Goal: Information Seeking & Learning: Learn about a topic

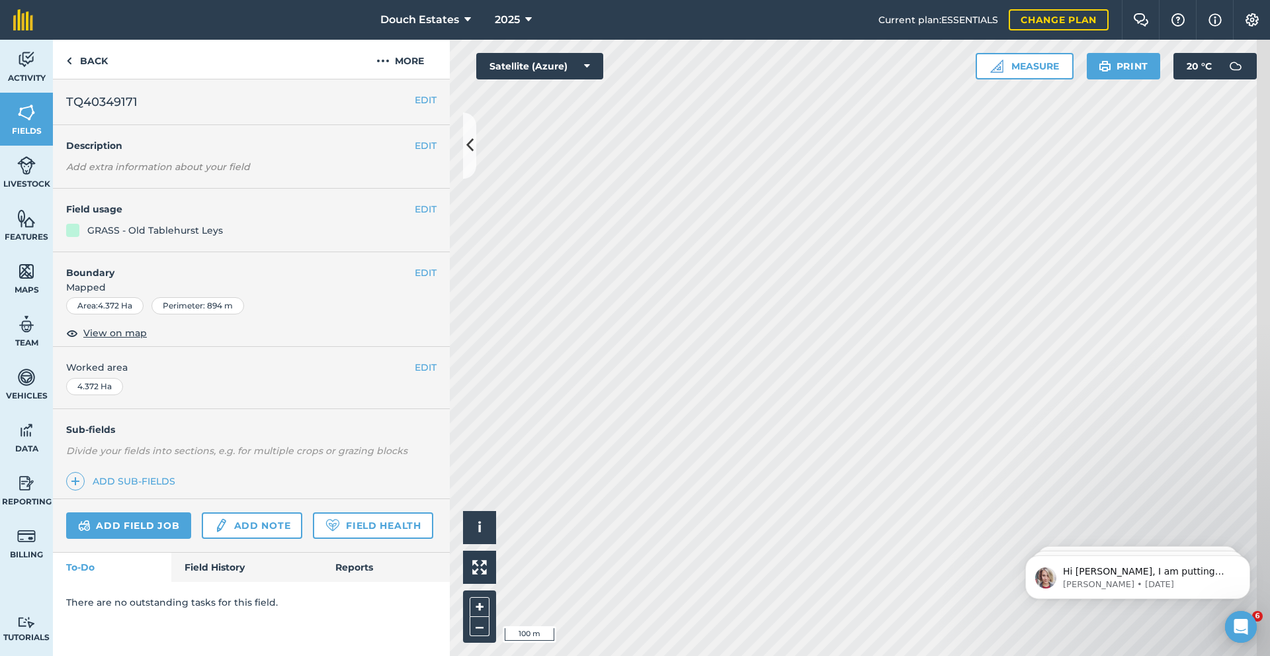
scroll to position [110, 0]
click at [22, 76] on link "Activity" at bounding box center [26, 66] width 53 height 53
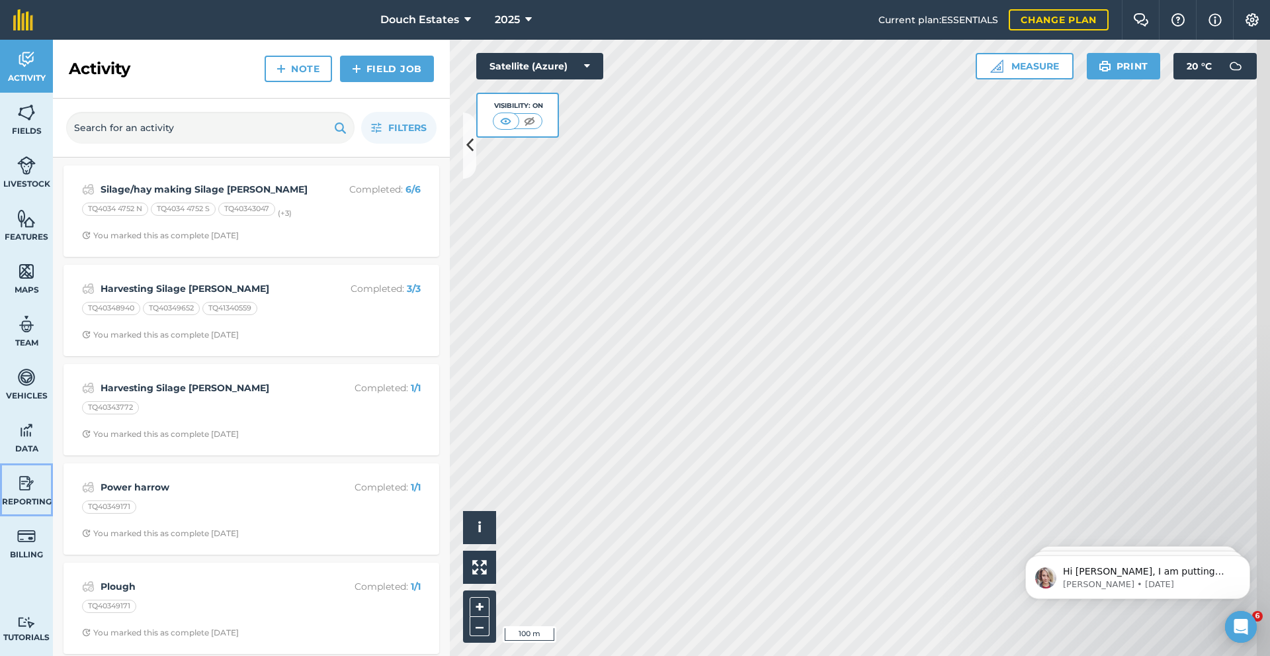
click at [28, 493] on img at bounding box center [26, 483] width 19 height 20
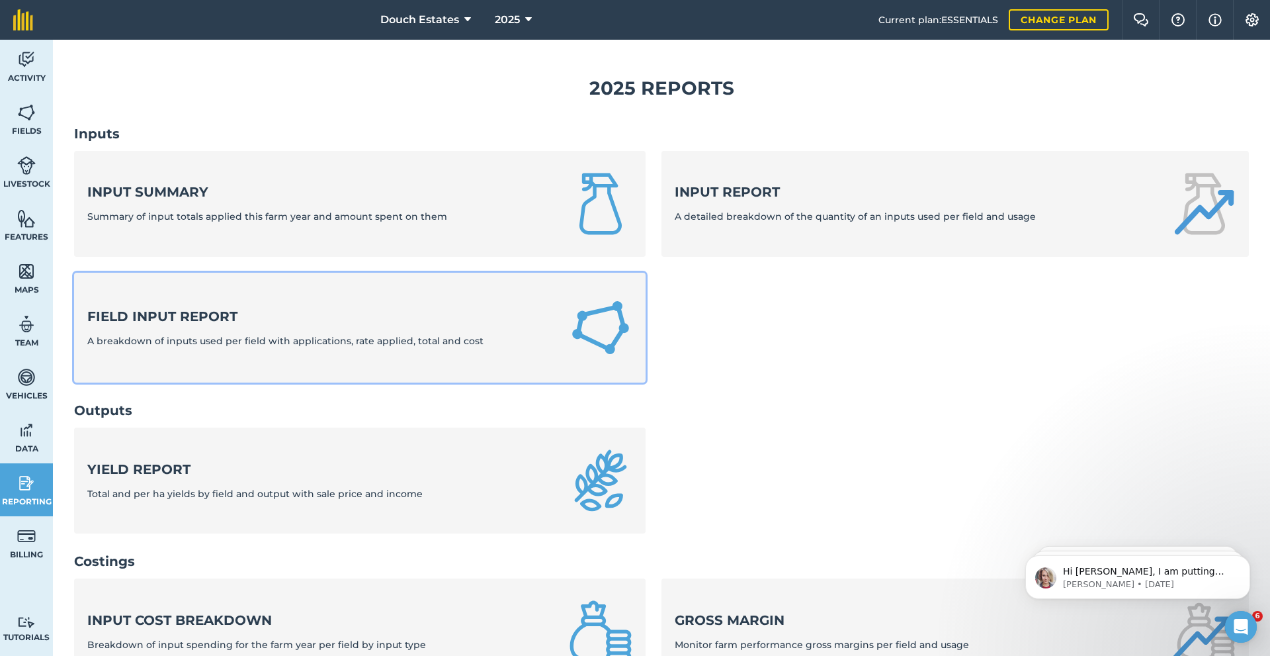
click at [192, 348] on div "Field Input Report A breakdown of inputs used per field with applications, rate…" at bounding box center [285, 327] width 396 height 41
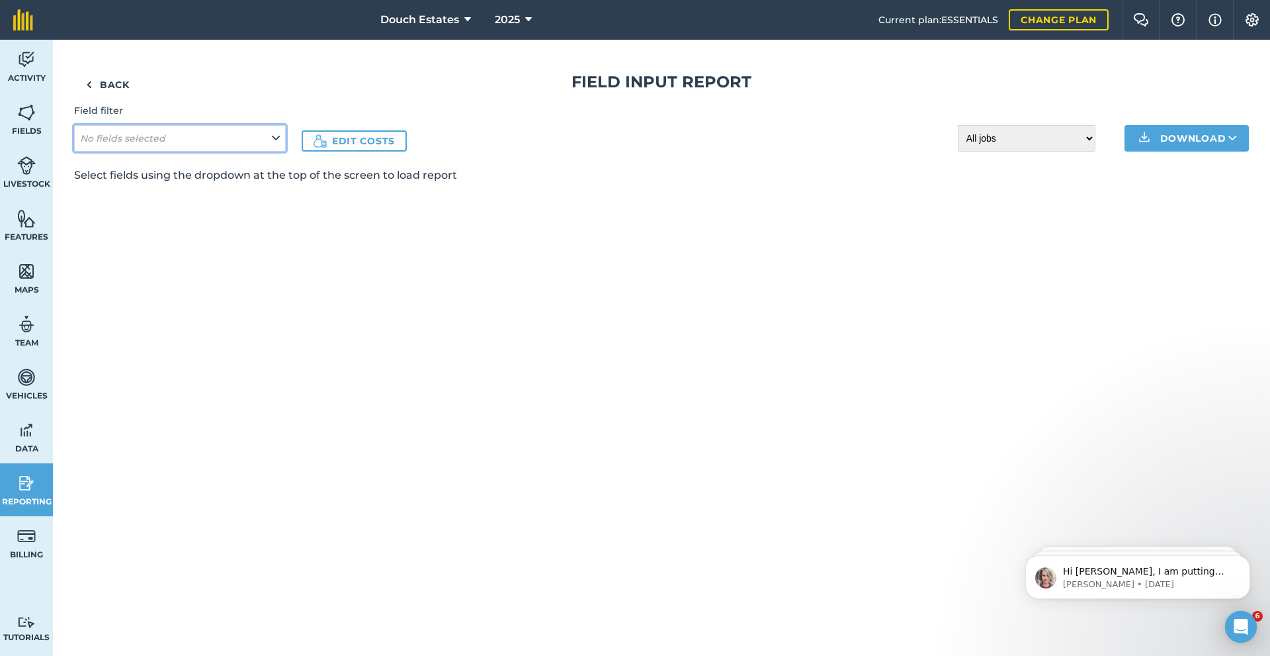
click at [286, 152] on button "No fields selected" at bounding box center [180, 138] width 212 height 26
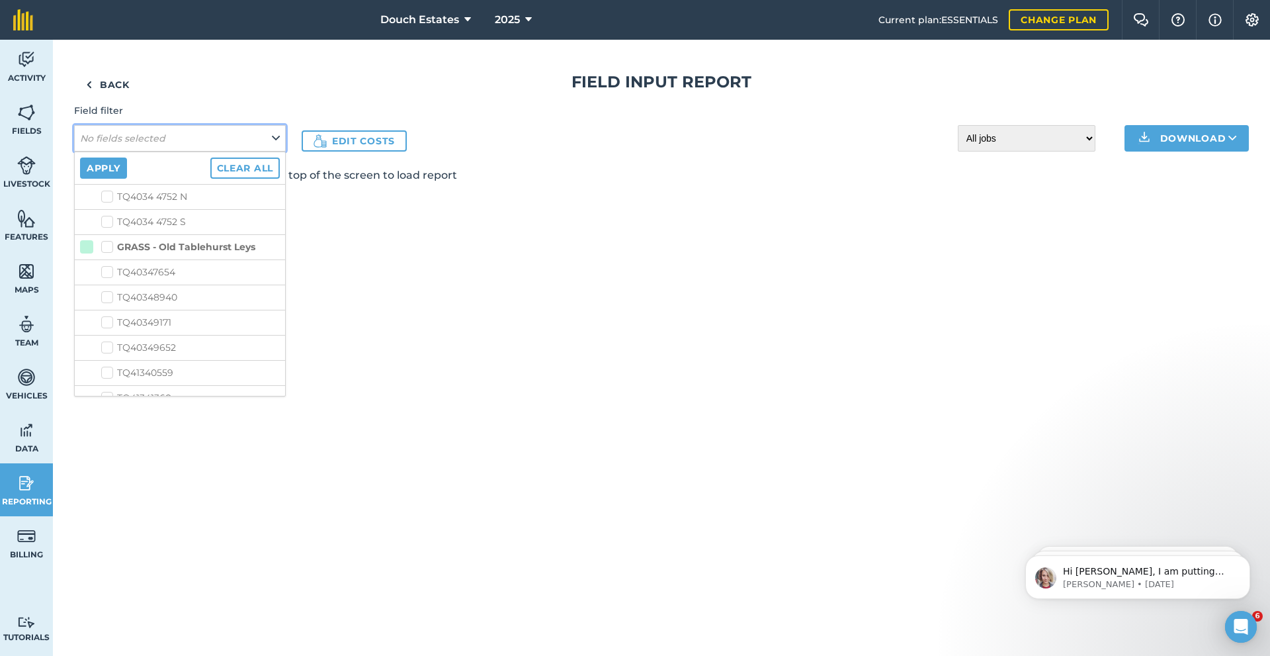
scroll to position [441, 0]
click at [134, 156] on label "GRASS - 70% Organic DOMINATOR + Herbs (No Chicory)" at bounding box center [188, 142] width 183 height 28
click at [105, 137] on input "GRASS - 70% Organic DOMINATOR + Herbs (No Chicory)" at bounding box center [101, 132] width 9 height 9
checkbox input "true"
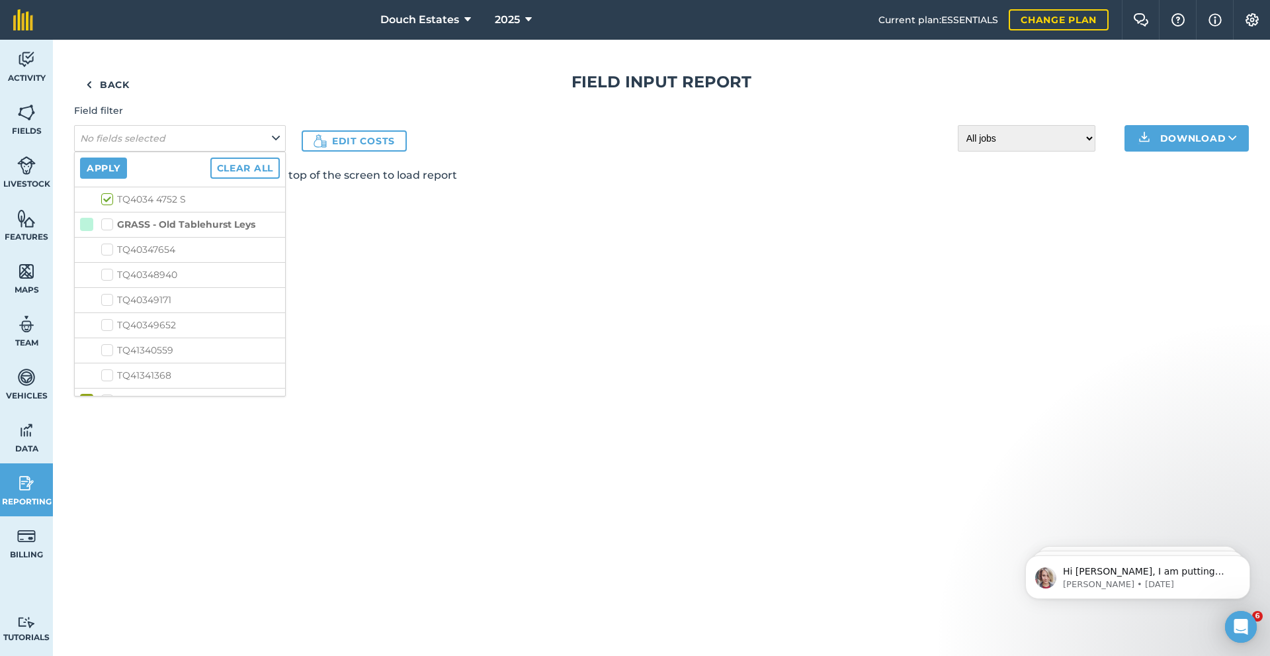
checkbox input "true"
click at [136, 232] on label "GRASS - Old Tablehurst Leys" at bounding box center [178, 225] width 154 height 14
click at [110, 226] on input "GRASS - Old Tablehurst Leys" at bounding box center [105, 222] width 9 height 9
checkbox input "true"
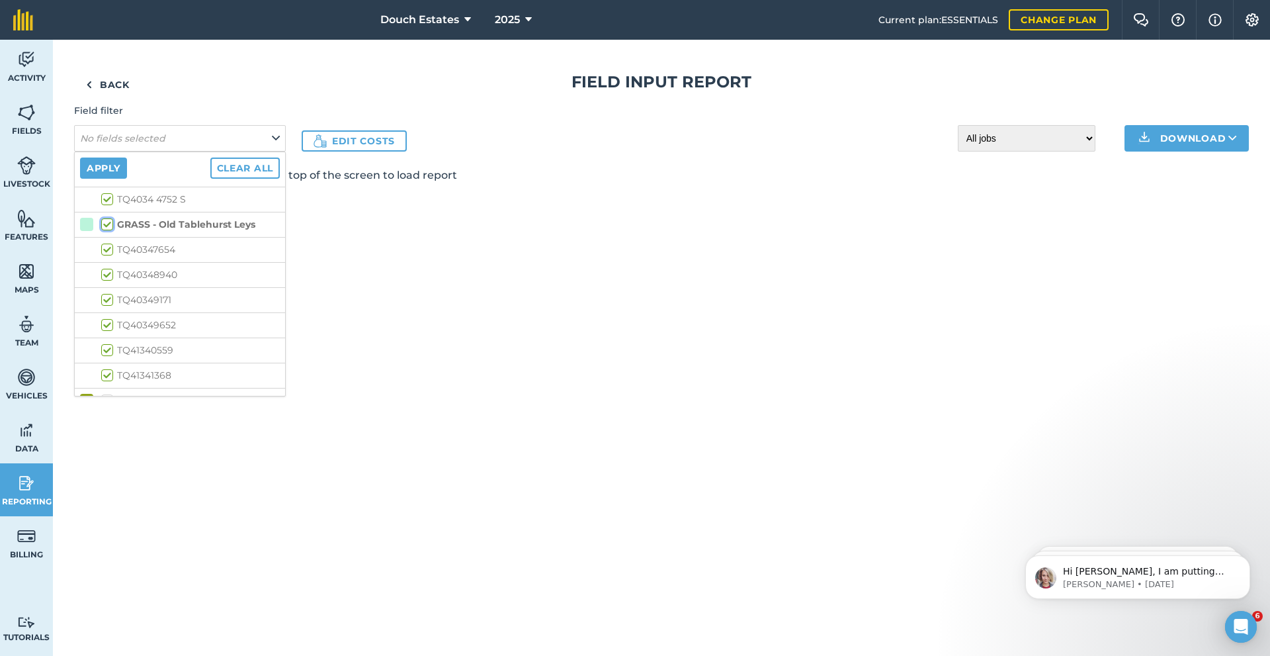
checkbox input "true"
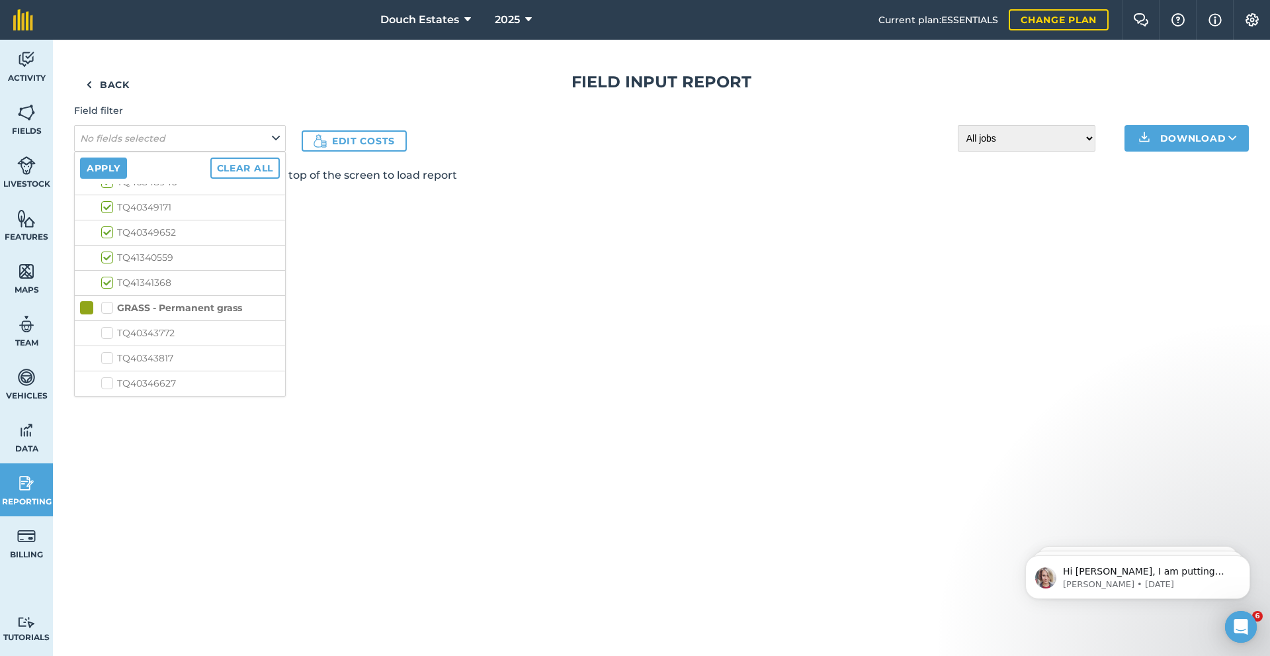
scroll to position [680, 0]
click at [136, 315] on label "GRASS - Permanent grass" at bounding box center [171, 308] width 141 height 14
click at [110, 310] on input "GRASS - Permanent grass" at bounding box center [105, 305] width 9 height 9
checkbox input "true"
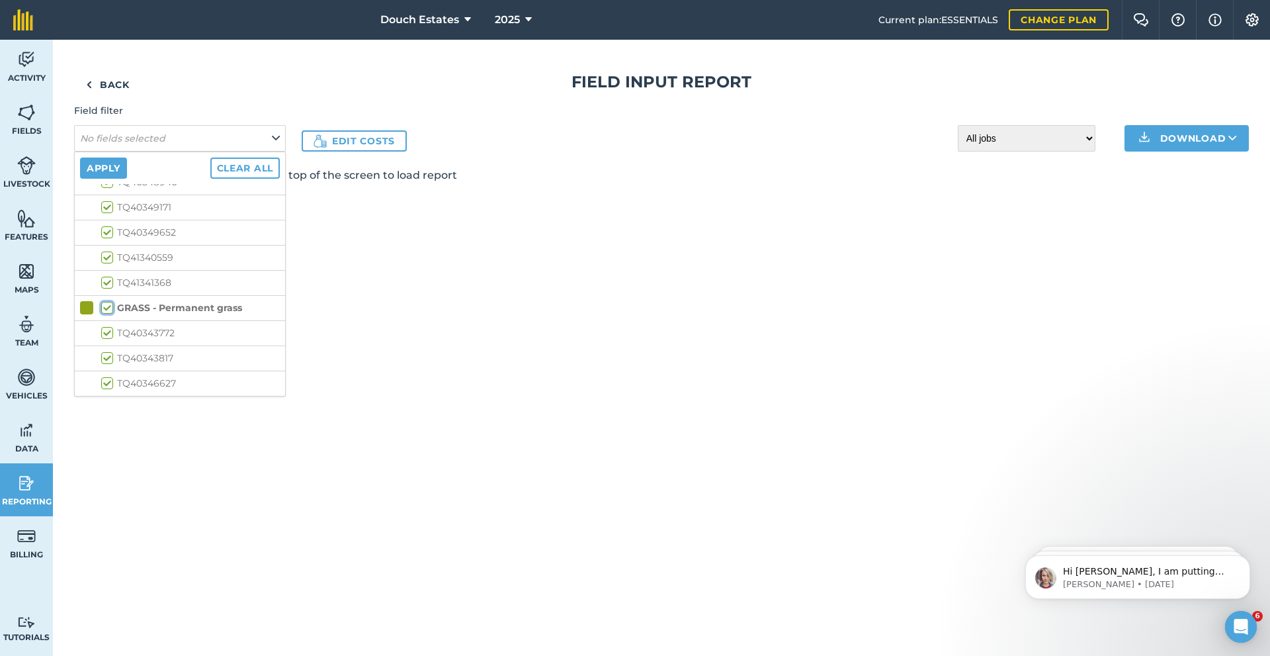
checkbox input "true"
click at [122, 179] on button "Apply" at bounding box center [103, 167] width 47 height 21
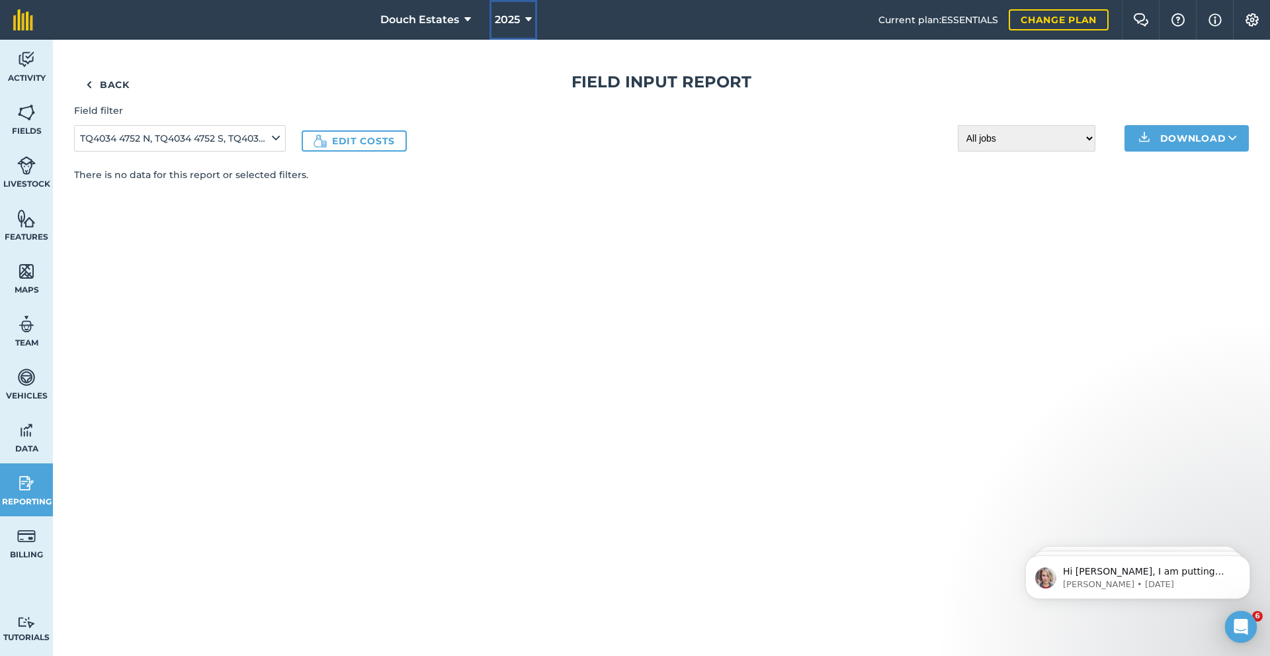
click at [495, 23] on span "2025" at bounding box center [507, 20] width 25 height 16
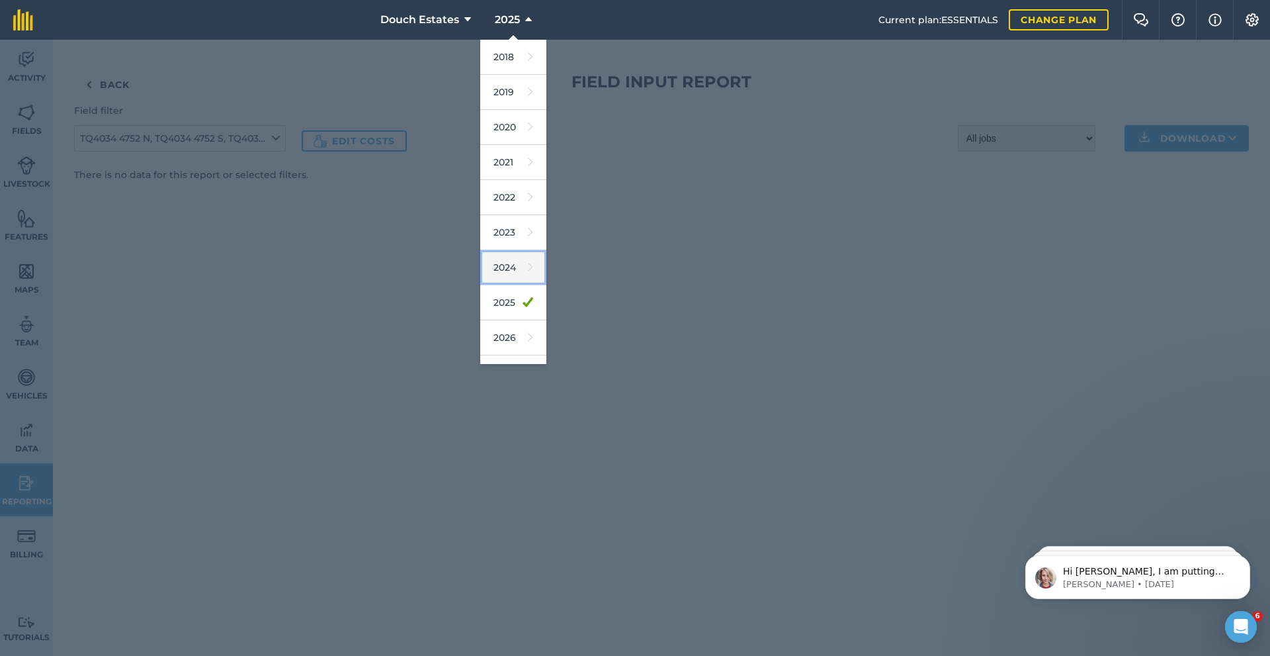
click at [494, 285] on link "2024" at bounding box center [513, 267] width 66 height 35
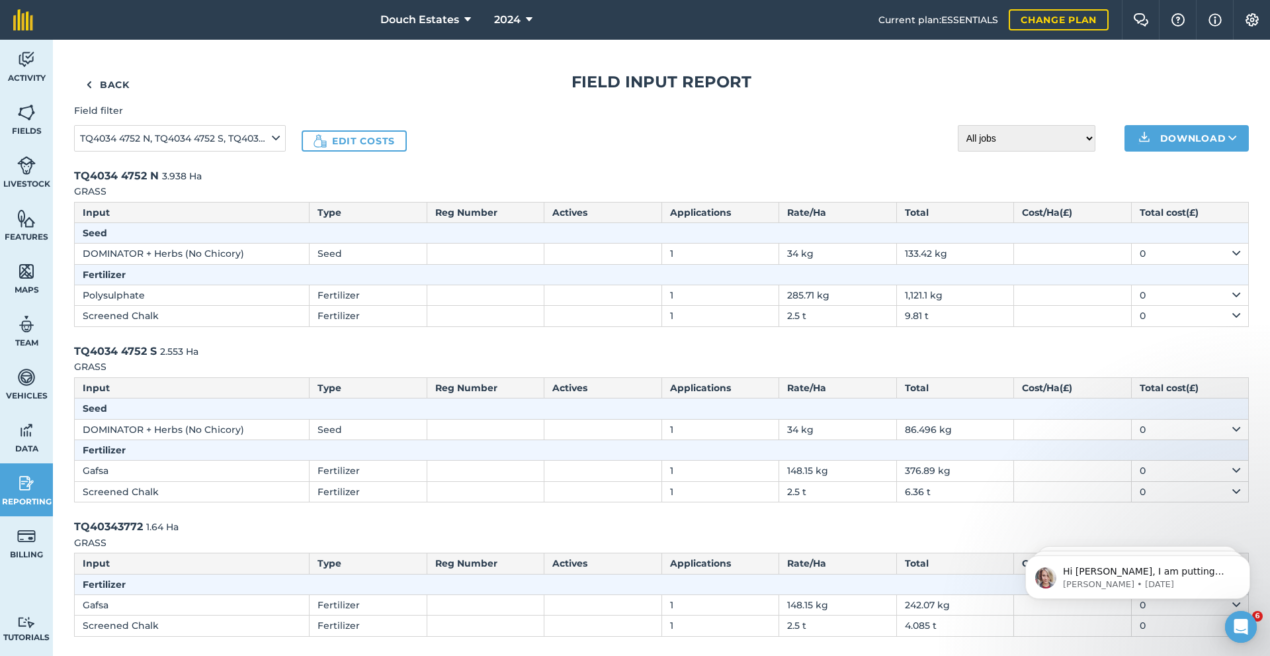
scroll to position [22, 0]
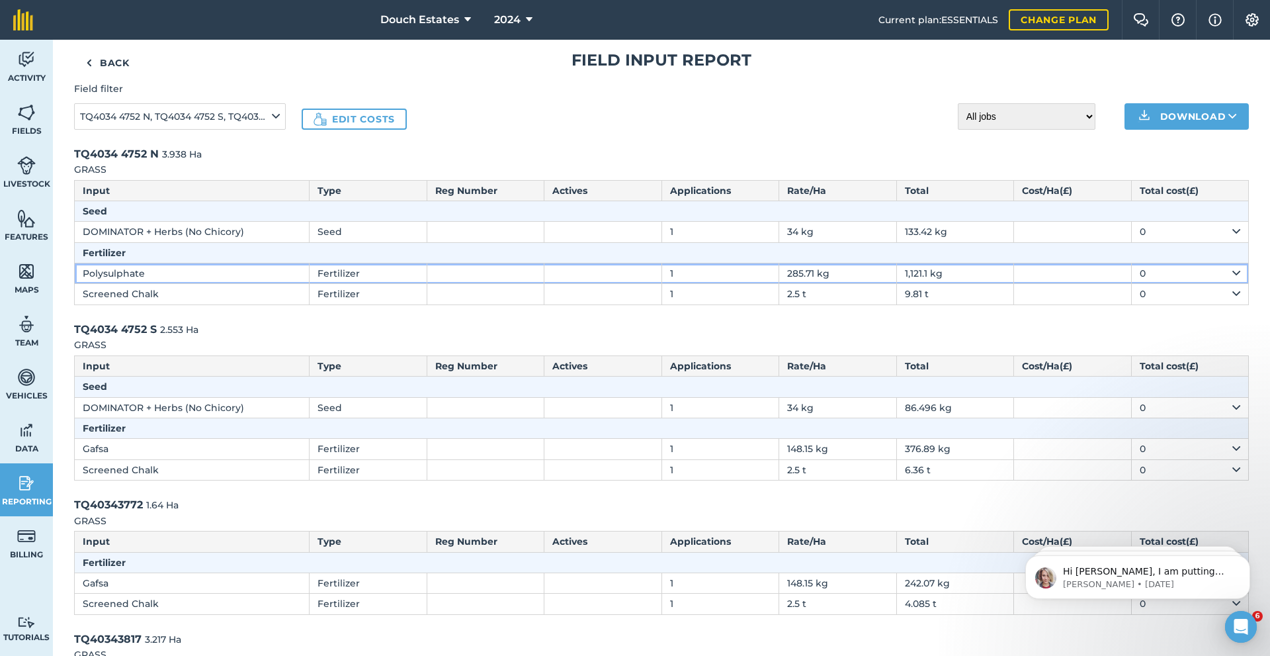
click at [277, 284] on td "Polysulphate" at bounding box center [192, 273] width 235 height 21
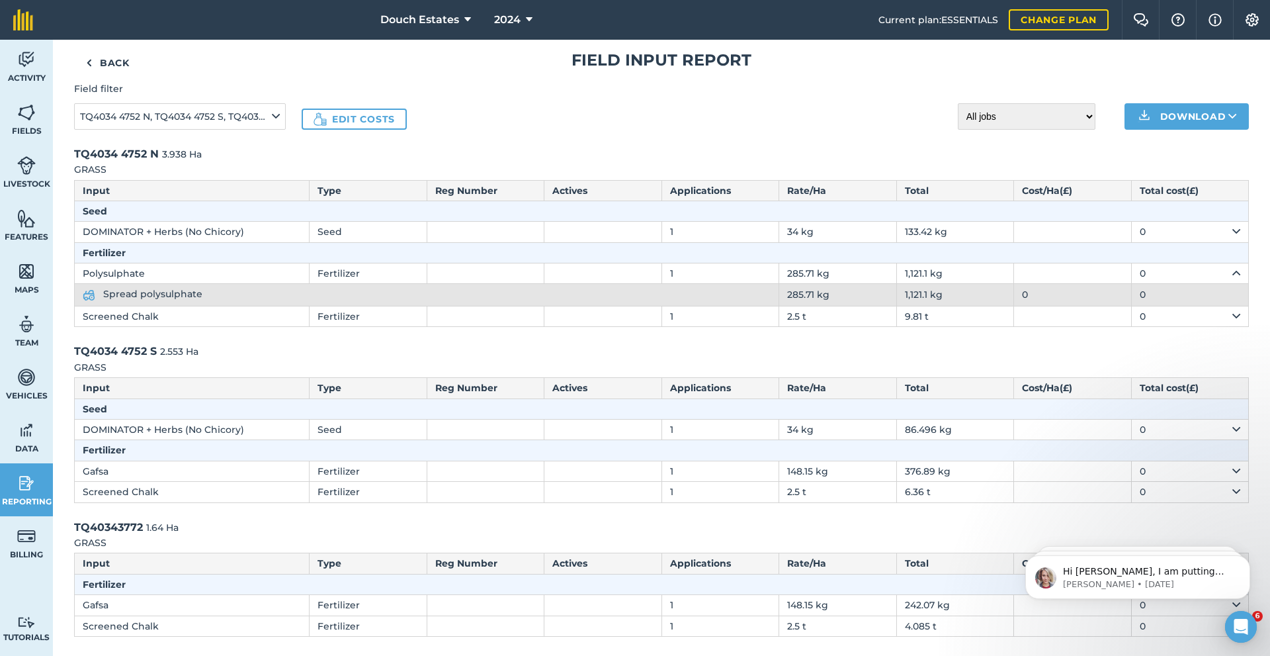
click at [225, 306] on td "Spread polysulphate" at bounding box center [427, 295] width 705 height 22
click at [172, 300] on span "Spread polysulphate" at bounding box center [152, 294] width 99 height 12
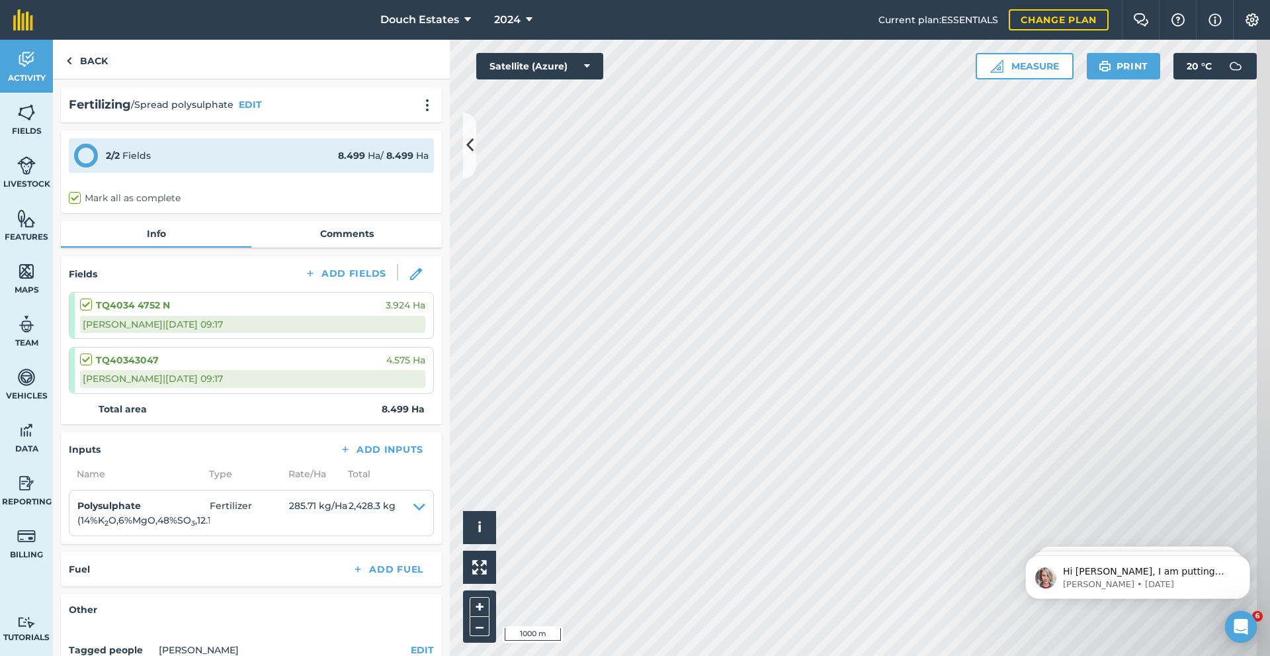
scroll to position [66, 0]
